Goal: Learn about a topic

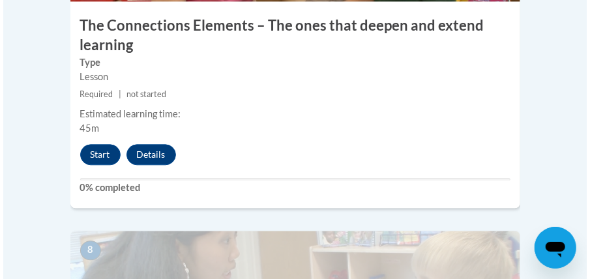
scroll to position [2742, 0]
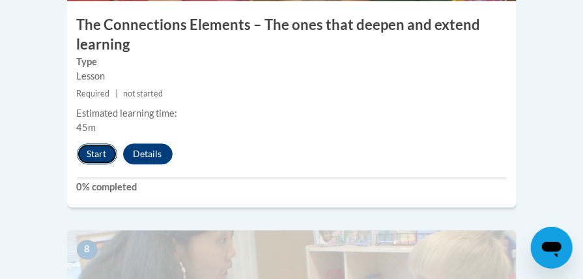
click at [95, 143] on button "Start" at bounding box center [97, 153] width 40 height 21
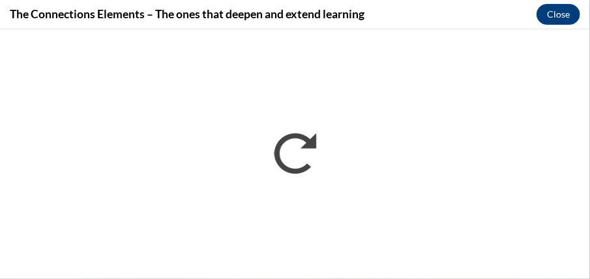
scroll to position [0, 0]
